Goal: Obtain resource: Obtain resource

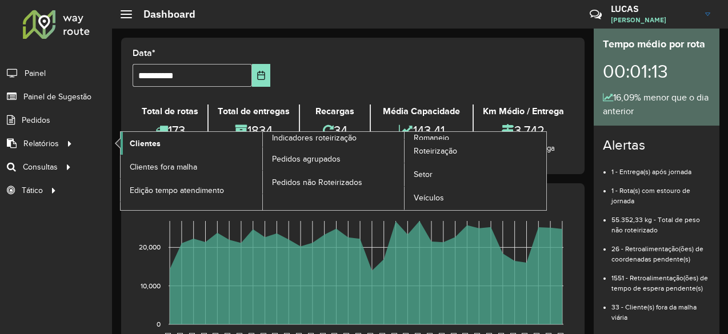
click at [128, 145] on link "Clientes" at bounding box center [192, 143] width 142 height 23
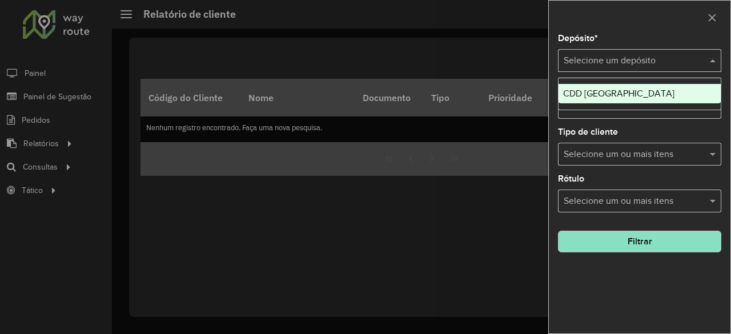
click at [647, 63] on input "text" at bounding box center [628, 61] width 129 height 14
click at [638, 91] on div "CDD [GEOGRAPHIC_DATA]" at bounding box center [640, 93] width 163 height 19
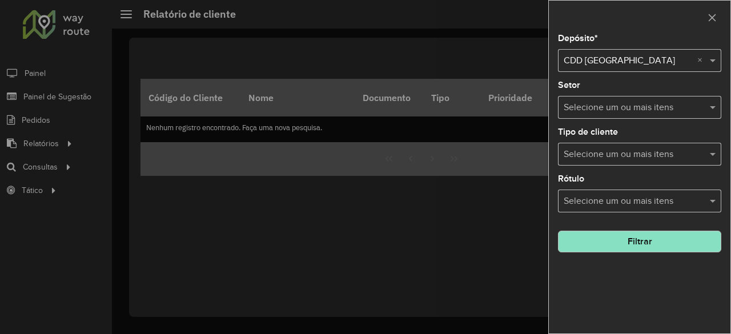
click at [630, 106] on input "text" at bounding box center [634, 108] width 146 height 14
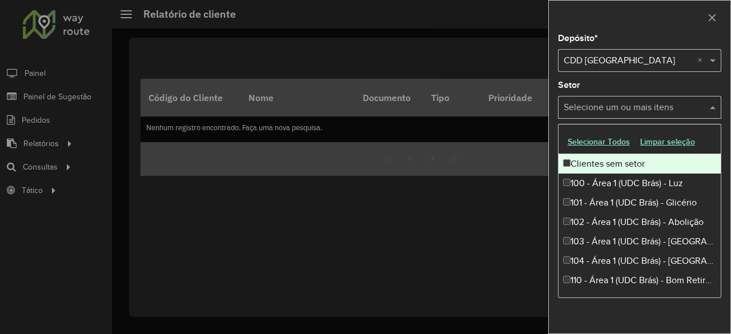
click at [614, 141] on button "Selecionar Todos" at bounding box center [599, 142] width 73 height 18
click at [661, 78] on div "Depósito * Selecione um depósito × CDD [GEOGRAPHIC_DATA] × Setor Selecione um o…" at bounding box center [640, 183] width 182 height 299
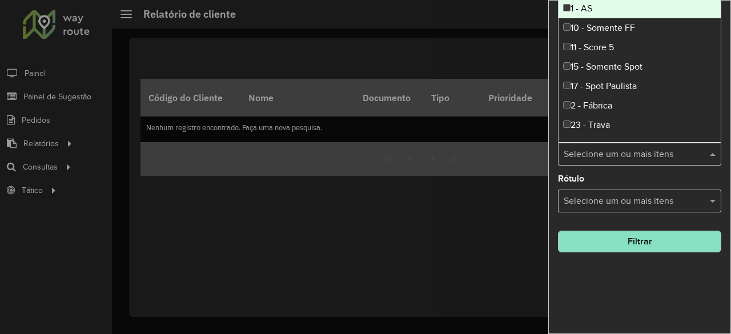
click at [634, 158] on input "text" at bounding box center [634, 155] width 146 height 14
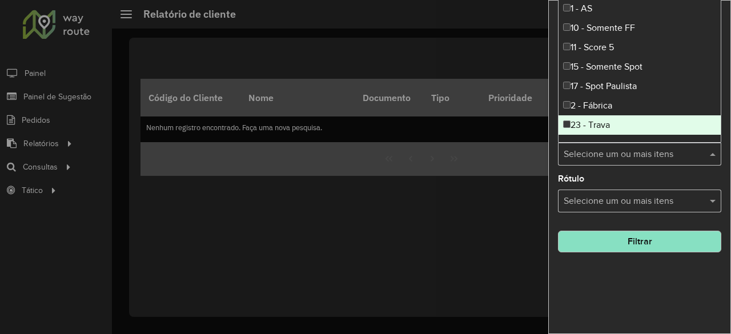
click at [635, 180] on div "Rótulo Selecione um ou mais itens" at bounding box center [639, 194] width 163 height 38
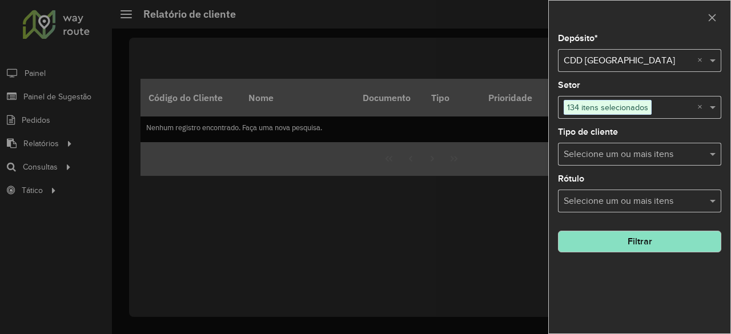
click at [629, 81] on div "Setor Selecione um ou mais itens 134 itens selecionados ×" at bounding box center [639, 100] width 163 height 38
click at [661, 238] on button "Filtrar" at bounding box center [639, 242] width 163 height 22
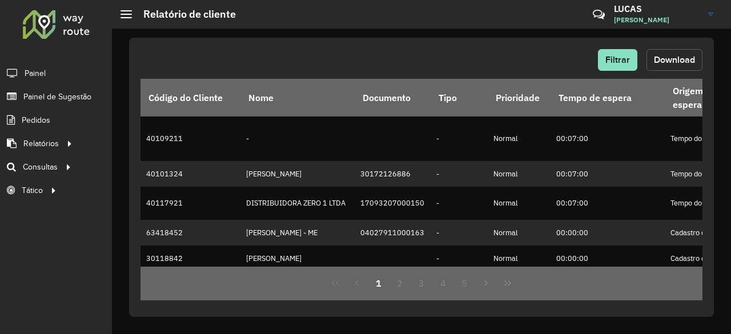
click at [671, 61] on span "Download" at bounding box center [674, 60] width 41 height 10
